Goal: Task Accomplishment & Management: Use online tool/utility

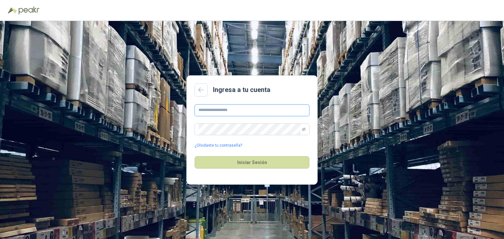
drag, startPoint x: 217, startPoint y: 110, endPoint x: 223, endPoint y: 120, distance: 10.7
click at [218, 110] on input "text" at bounding box center [251, 111] width 115 height 12
type input "**********"
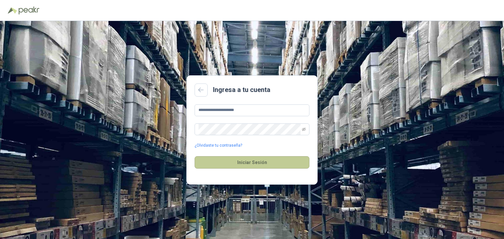
click at [239, 164] on button "Iniciar Sesión" at bounding box center [251, 162] width 115 height 12
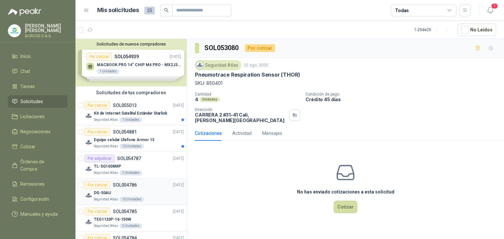
click at [132, 185] on p "SOL054786" at bounding box center [125, 185] width 24 height 5
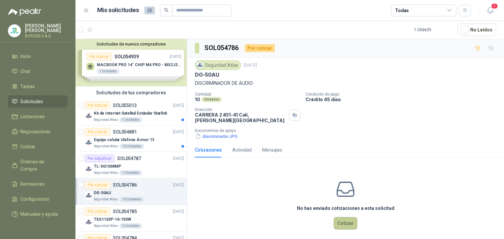
click at [343, 220] on button "Cotizar" at bounding box center [345, 223] width 24 height 12
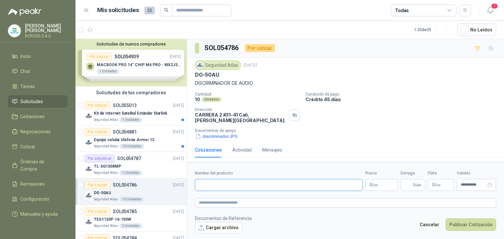
click at [302, 181] on input "Nombre del producto" at bounding box center [279, 185] width 168 height 12
type input "*******"
click at [379, 181] on p "$ 0 ,00" at bounding box center [381, 185] width 33 height 12
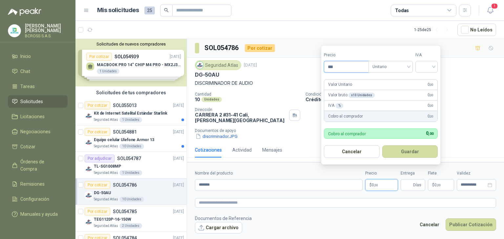
drag, startPoint x: 338, startPoint y: 69, endPoint x: 323, endPoint y: 66, distance: 15.0
click at [325, 66] on input "***" at bounding box center [346, 66] width 44 height 11
type input "********"
drag, startPoint x: 426, startPoint y: 70, endPoint x: 425, endPoint y: 74, distance: 4.0
click at [426, 70] on input "search" at bounding box center [426, 66] width 14 height 10
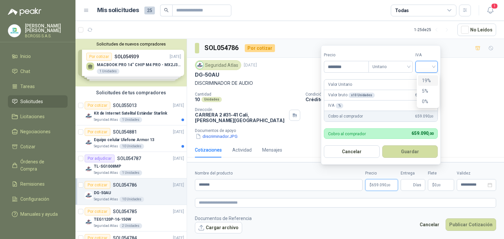
click at [428, 80] on div "19%" at bounding box center [428, 80] width 12 height 7
click at [413, 151] on button "Guardar" at bounding box center [411, 152] width 56 height 12
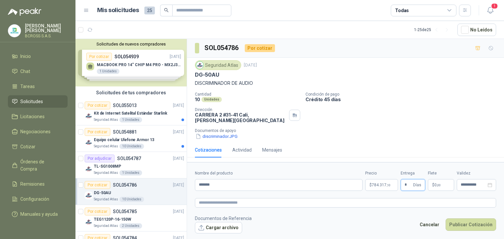
type input "*"
click at [465, 67] on div "Seguridad Atlas [DATE]" at bounding box center [345, 65] width 301 height 10
click at [468, 219] on button "Publicar Cotización" at bounding box center [470, 225] width 50 height 12
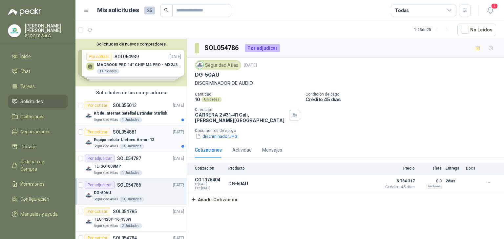
click at [146, 136] on div "Equipo celular Ulefone Armor 13" at bounding box center [139, 140] width 90 height 8
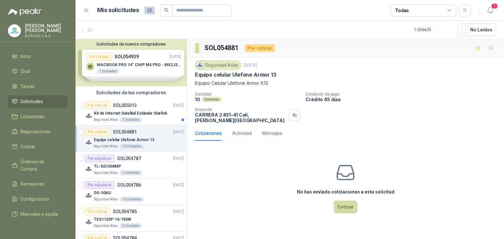
click at [245, 75] on p "Equipo celular Ulefone Armor 13" at bounding box center [235, 74] width 81 height 7
copy p "Ulefone"
click at [146, 107] on div "Por cotizar SOL055013 [DATE]" at bounding box center [134, 106] width 99 height 8
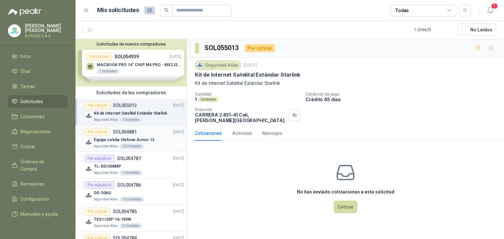
click at [142, 134] on div "Por cotizar SOL054881 [DATE]" at bounding box center [134, 132] width 99 height 8
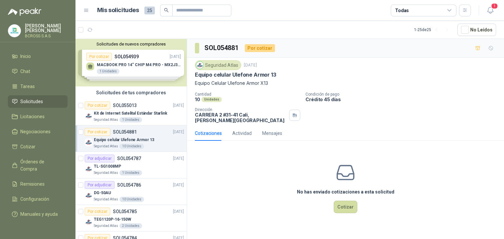
click at [142, 65] on div "Solicitudes de nuevos compradores Por cotizar SOL054939 [DATE] MACBOOK PRO 14" …" at bounding box center [130, 63] width 111 height 48
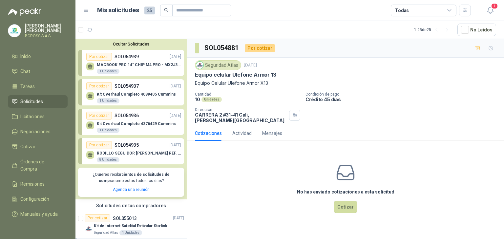
click at [145, 68] on div "MACBOOK PRO 14" CHIP M4 PRO - MX2J3E/A 1 Unidades" at bounding box center [139, 69] width 84 height 12
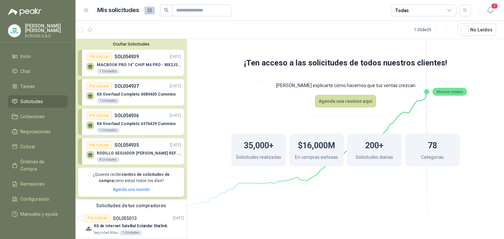
click at [141, 64] on p "MACBOOK PRO 14" CHIP M4 PRO - MX2J3E/A" at bounding box center [139, 65] width 84 height 5
click at [135, 43] on button "Ocultar Solicitudes" at bounding box center [131, 44] width 106 height 5
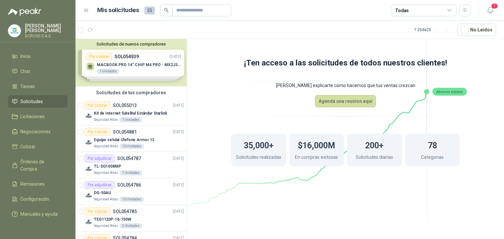
click at [130, 58] on div "Solicitudes de nuevos compradores Por cotizar SOL054939 [DATE] MACBOOK PRO 14" …" at bounding box center [130, 63] width 111 height 48
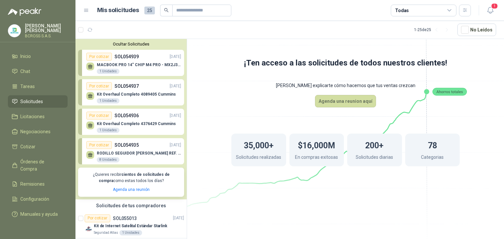
click at [39, 28] on p "[PERSON_NAME]" at bounding box center [46, 28] width 43 height 9
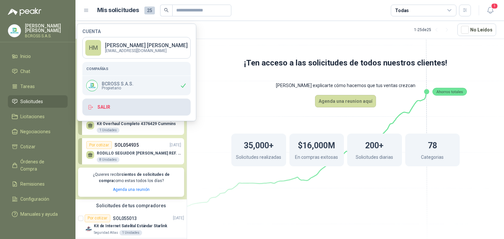
click at [108, 107] on button "Salir" at bounding box center [136, 107] width 108 height 17
